Goal: Task Accomplishment & Management: Use online tool/utility

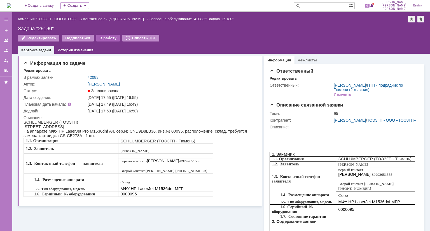
click at [104, 40] on div "В работу" at bounding box center [108, 38] width 24 height 7
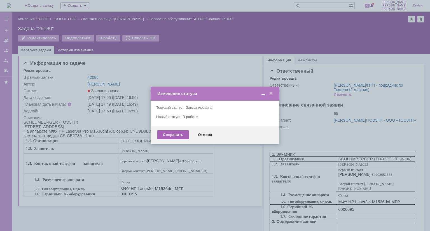
click at [181, 135] on div "Сохранить" at bounding box center [173, 134] width 32 height 9
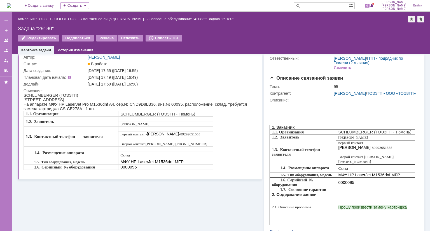
scroll to position [28, 0]
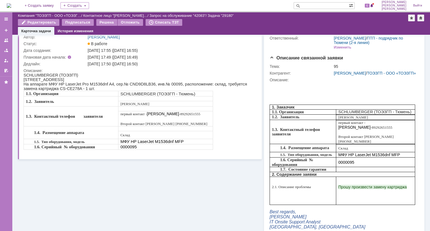
click at [131, 85] on span "На аппарате МФУ HP LaserJet Pro M1536dnf A4, сер.№ CND9D8LB36, инв.№ 00095, рас…" at bounding box center [136, 86] width 224 height 9
copy span "CND9D8LB36"
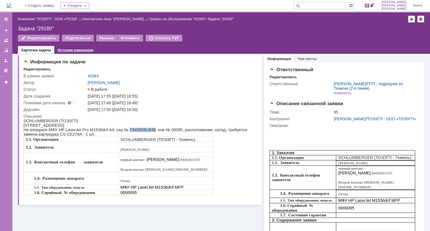
scroll to position [0, 0]
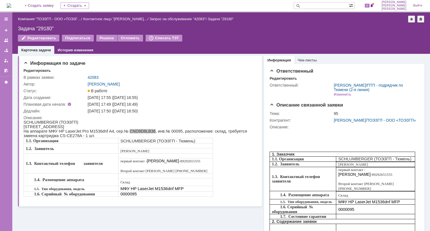
click at [47, 27] on div "Задача "29180"" at bounding box center [221, 29] width 407 height 6
copy div "29180"
drag, startPoint x: 133, startPoint y: 117, endPoint x: 127, endPoint y: 113, distance: 7.1
click at [130, 115] on td "Описание:" at bounding box center [140, 157] width 232 height 87
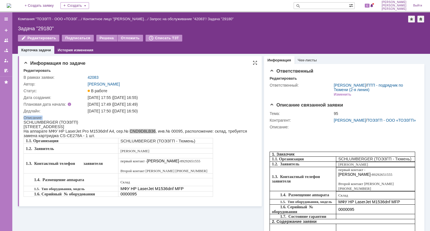
drag, startPoint x: 121, startPoint y: 112, endPoint x: 150, endPoint y: 110, distance: 29.5
click at [150, 110] on div "03.10.2025 17:50 (03.10.2025 16:50)" at bounding box center [171, 111] width 166 height 4
copy div "03.10.2025 16:50"
click at [192, 109] on div "03.10.2025 17:50 (03.10.2025 16:50)" at bounding box center [171, 111] width 166 height 4
drag, startPoint x: 81, startPoint y: 139, endPoint x: 43, endPoint y: 139, distance: 38.1
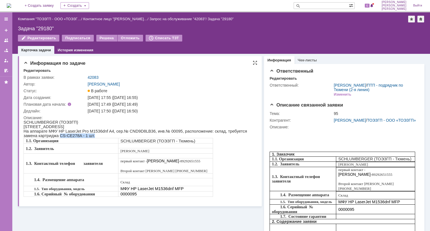
click at [43, 138] on div "На аппарате МФУ HP LaserJet Pro M1536dnf A4, сер.№ CND9D8LB36, инв.№ 00095, рас…" at bounding box center [138, 133] width 229 height 9
copy span "CS-CE278A - 1 шт."
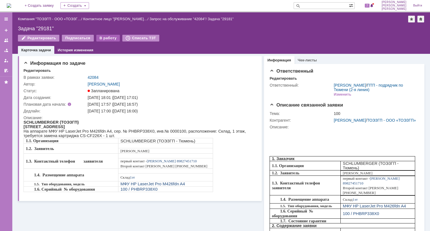
click at [102, 40] on div "В работу" at bounding box center [108, 38] width 24 height 7
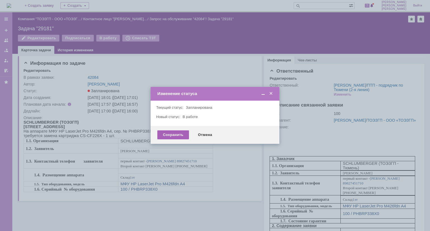
click at [178, 131] on div "Сохранить" at bounding box center [173, 134] width 32 height 9
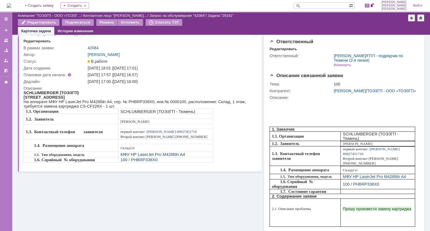
scroll to position [28, 0]
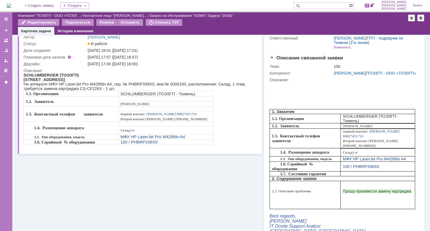
click at [124, 85] on span "На аппарате МФУ HP LaserJet Pro M426fdn A4, сер. № PHBRP338X0, инв.№ 0000100, р…" at bounding box center [135, 86] width 223 height 9
copy span "PHBRP338X0"
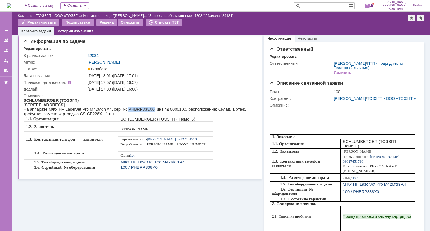
scroll to position [0, 0]
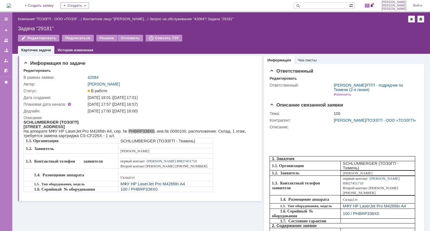
click at [42, 29] on div "Задача "29181"" at bounding box center [221, 29] width 407 height 6
copy div "29181"
drag, startPoint x: 121, startPoint y: 111, endPoint x: 150, endPoint y: 111, distance: 29.1
click at [150, 111] on div "[DATE] 17:00 ([DATE] 16:00)" at bounding box center [171, 111] width 166 height 4
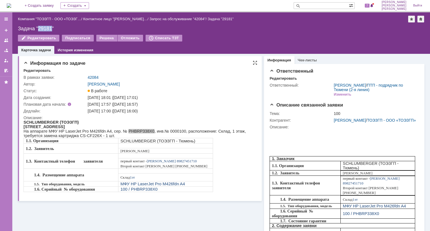
copy div "[DATE] 16:00"
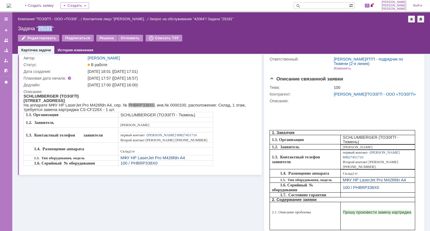
scroll to position [28, 0]
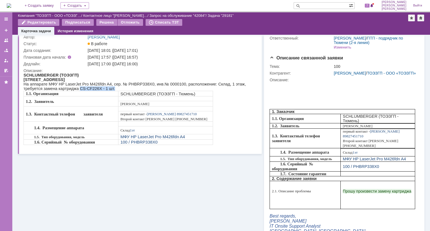
drag, startPoint x: 90, startPoint y: 91, endPoint x: 57, endPoint y: 91, distance: 32.5
click at [57, 91] on div "На аппарате МФУ HP LaserJet Pro M426fdn A4, сер. № PHBRP338X0, инв.№ 0000100, р…" at bounding box center [138, 86] width 229 height 9
copy span "CS-CF226X - 1 шт."
